Goal: Task Accomplishment & Management: Manage account settings

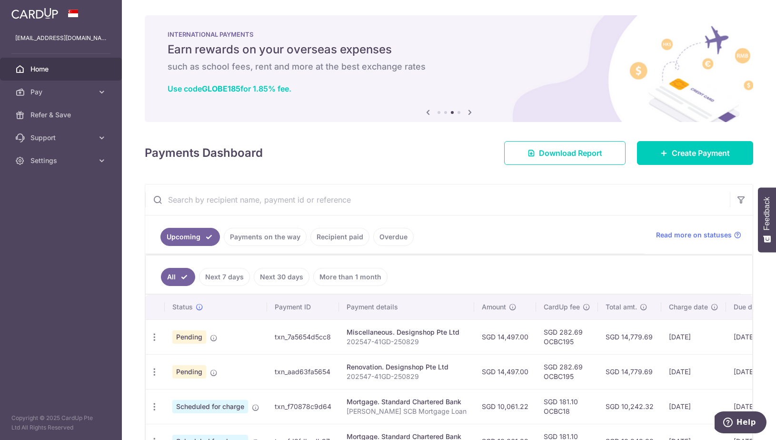
scroll to position [0, 90]
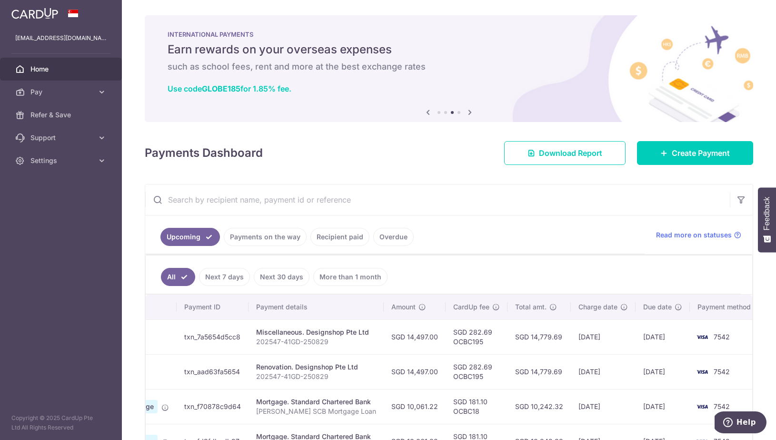
click at [273, 340] on p "202547-41GD-250829" at bounding box center [316, 342] width 120 height 10
click at [197, 339] on td "txn_7a5654d5cc8" at bounding box center [213, 336] width 72 height 35
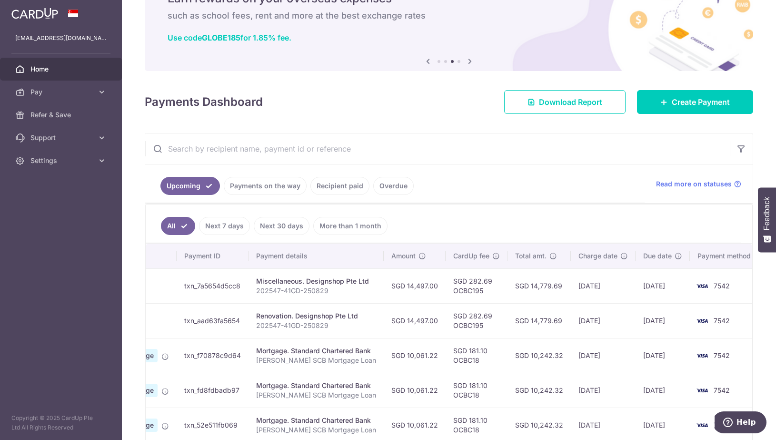
scroll to position [52, 0]
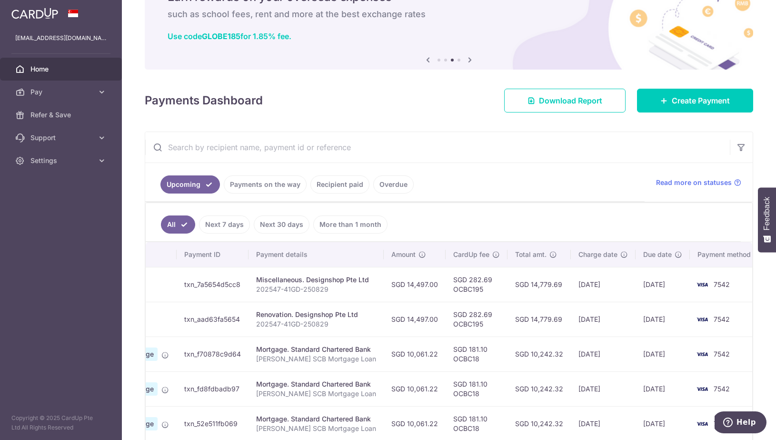
click at [176, 277] on td "Pending" at bounding box center [125, 284] width 102 height 35
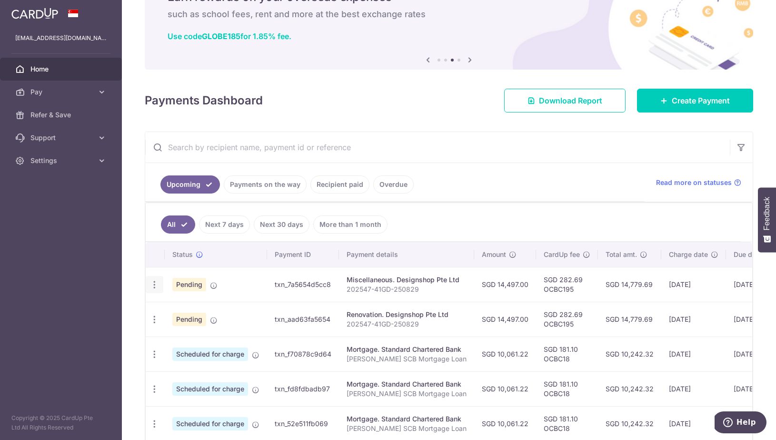
click at [152, 281] on icon "button" at bounding box center [155, 285] width 10 height 10
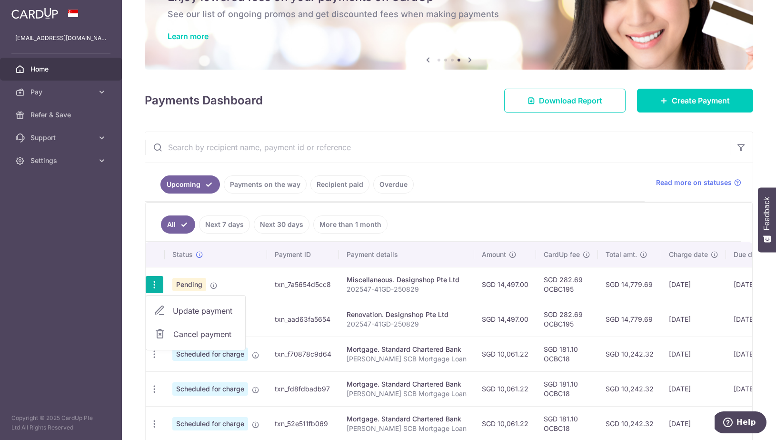
click at [193, 333] on span "Cancel payment" at bounding box center [205, 333] width 64 height 11
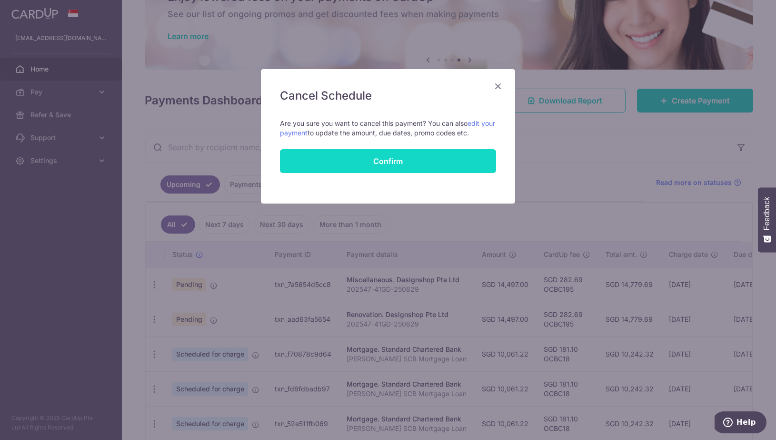
click at [416, 164] on button "Confirm" at bounding box center [388, 161] width 216 height 24
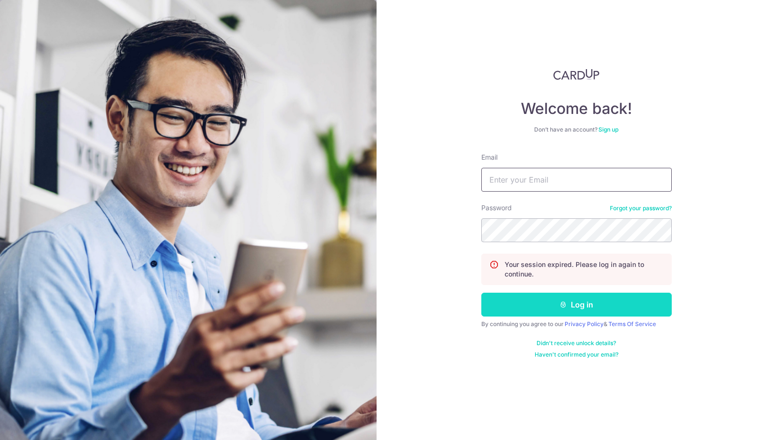
type input "[EMAIL_ADDRESS][DOMAIN_NAME]"
click at [532, 305] on button "Log in" at bounding box center [576, 304] width 190 height 24
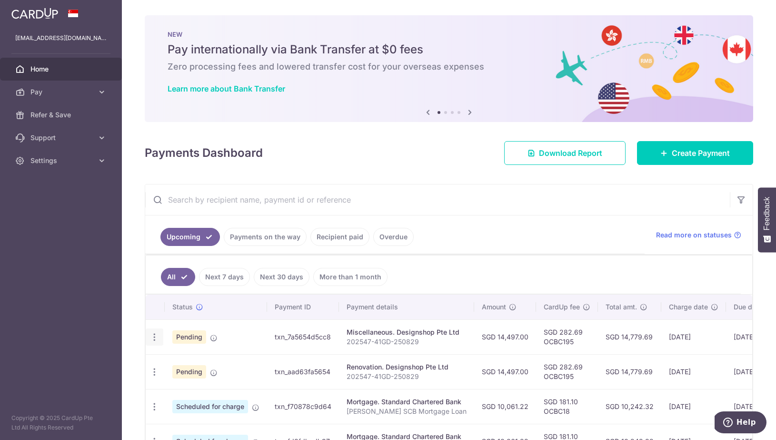
click at [154, 331] on div "Update payment Cancel payment" at bounding box center [155, 337] width 18 height 18
click at [155, 340] on icon "button" at bounding box center [155, 337] width 10 height 10
click at [182, 382] on span "Cancel payment" at bounding box center [205, 385] width 64 height 11
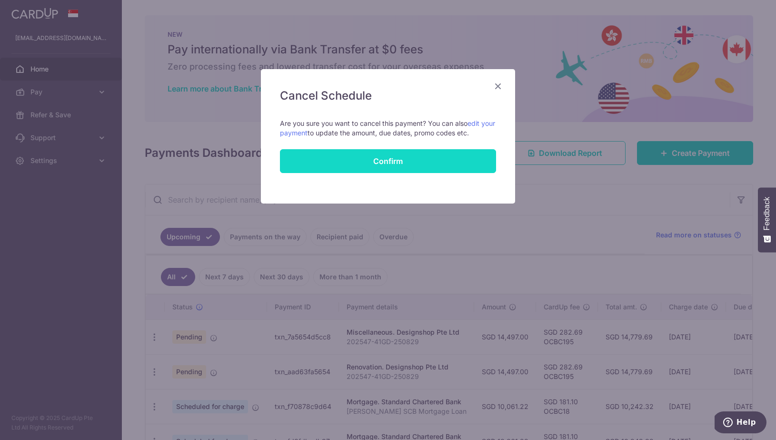
click at [426, 161] on button "Confirm" at bounding box center [388, 161] width 216 height 24
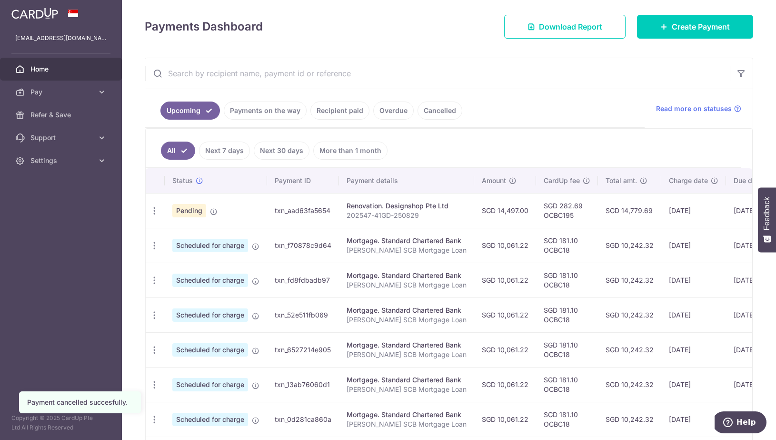
scroll to position [135, 0]
